Goal: Find specific page/section: Find specific page/section

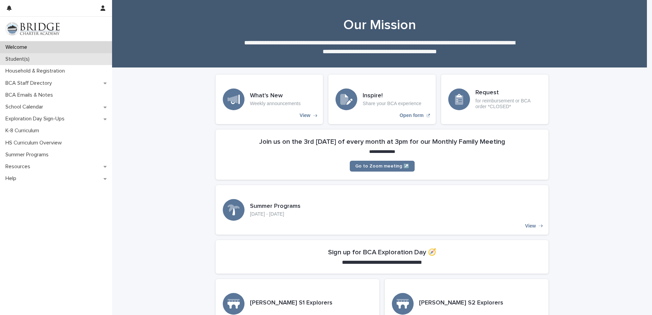
click at [15, 60] on p "Student(s)" at bounding box center [19, 59] width 32 height 6
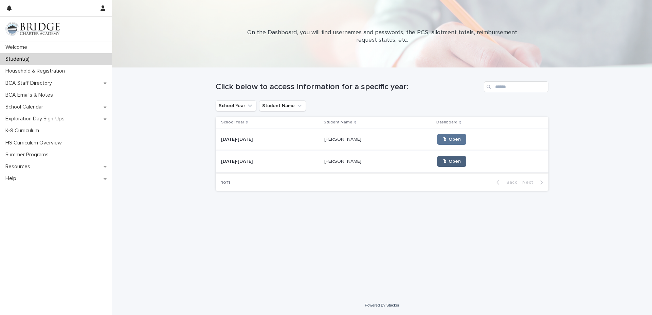
click at [444, 163] on span "🖱 Open" at bounding box center [451, 161] width 18 height 5
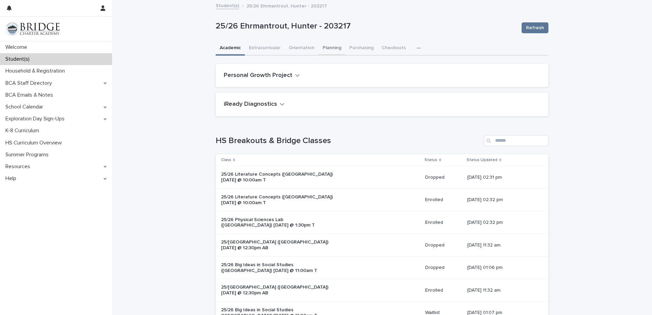
click at [327, 48] on button "Planning" at bounding box center [332, 48] width 27 height 14
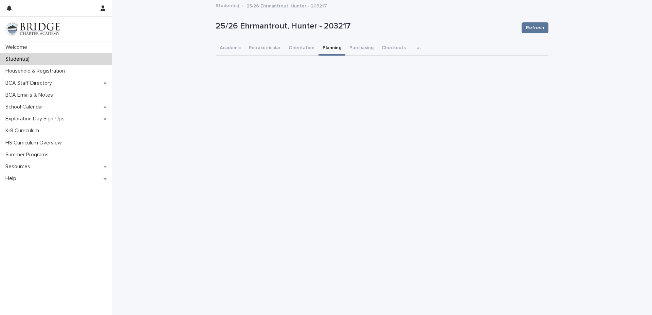
click at [417, 46] on icon "button" at bounding box center [419, 48] width 4 height 5
click at [397, 74] on button "General" at bounding box center [397, 76] width 45 height 10
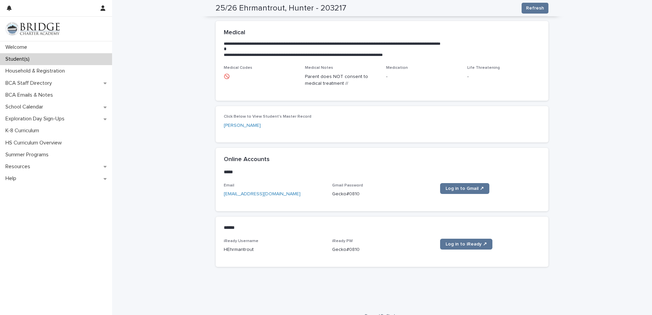
scroll to position [200, 0]
